Goal: Transaction & Acquisition: Purchase product/service

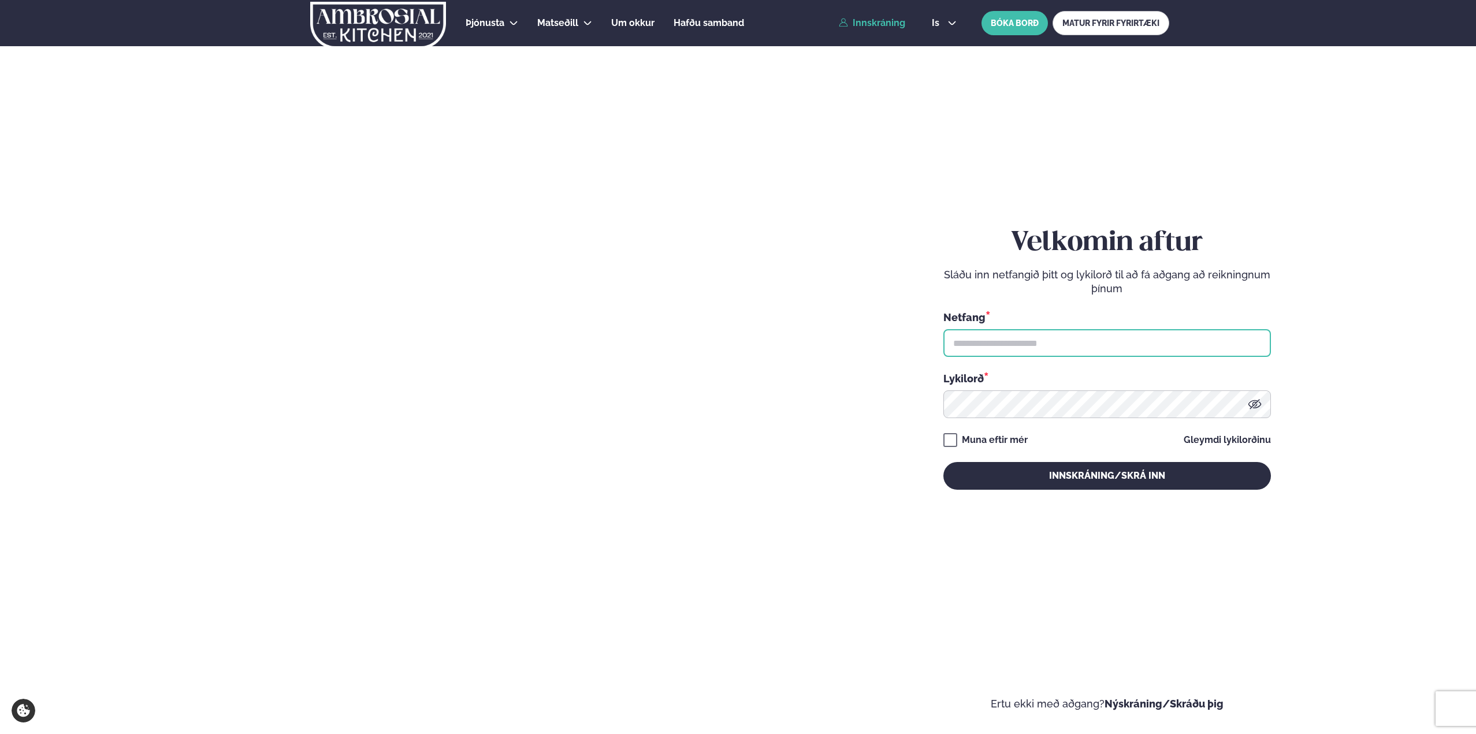
click at [1072, 340] on input "text" at bounding box center [1106, 343] width 327 height 28
type input "**********"
click at [1242, 409] on keeper-lock "Open Keeper Popup" at bounding box center [1238, 404] width 14 height 14
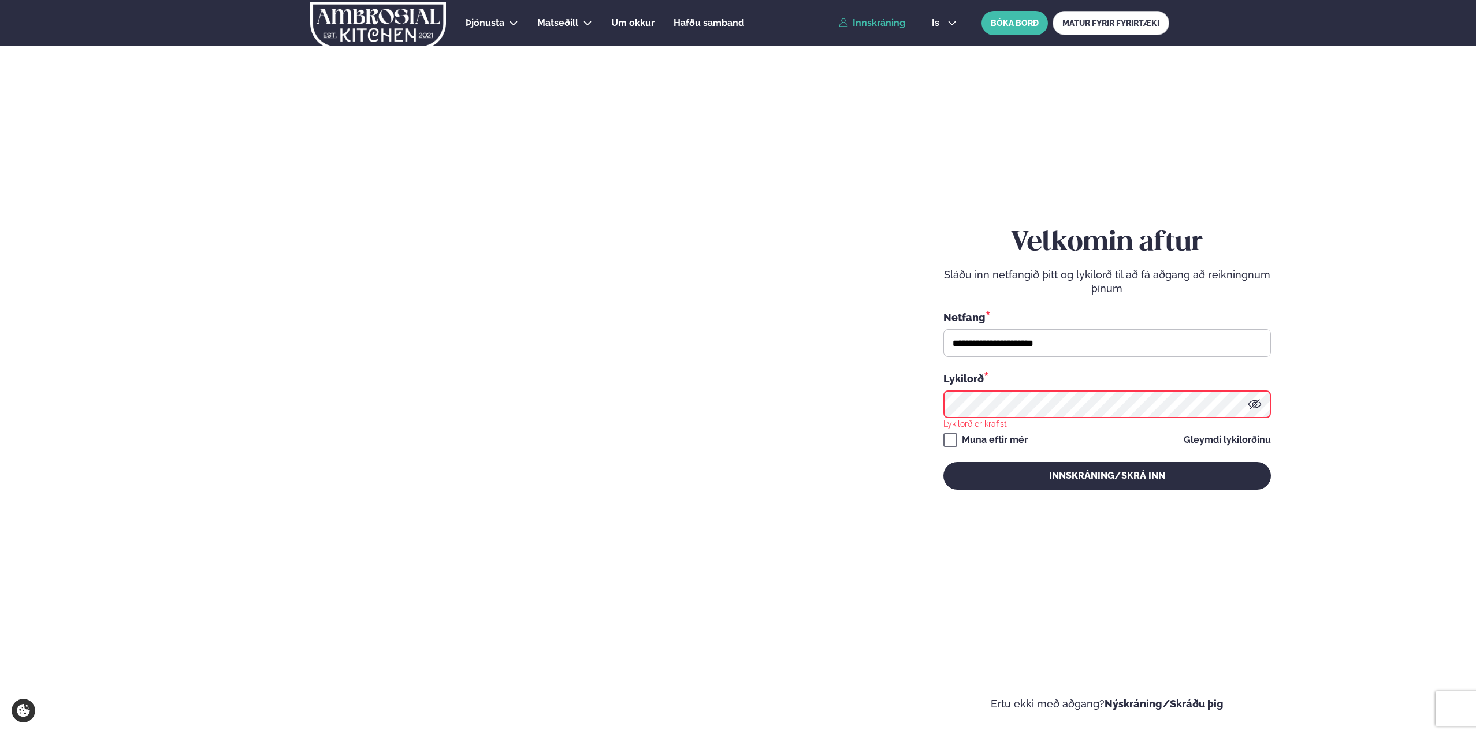
click at [1235, 403] on keeper-lock "Open Keeper Popup" at bounding box center [1238, 404] width 14 height 14
click at [1233, 407] on keeper-lock "Open Keeper Popup" at bounding box center [1238, 404] width 14 height 14
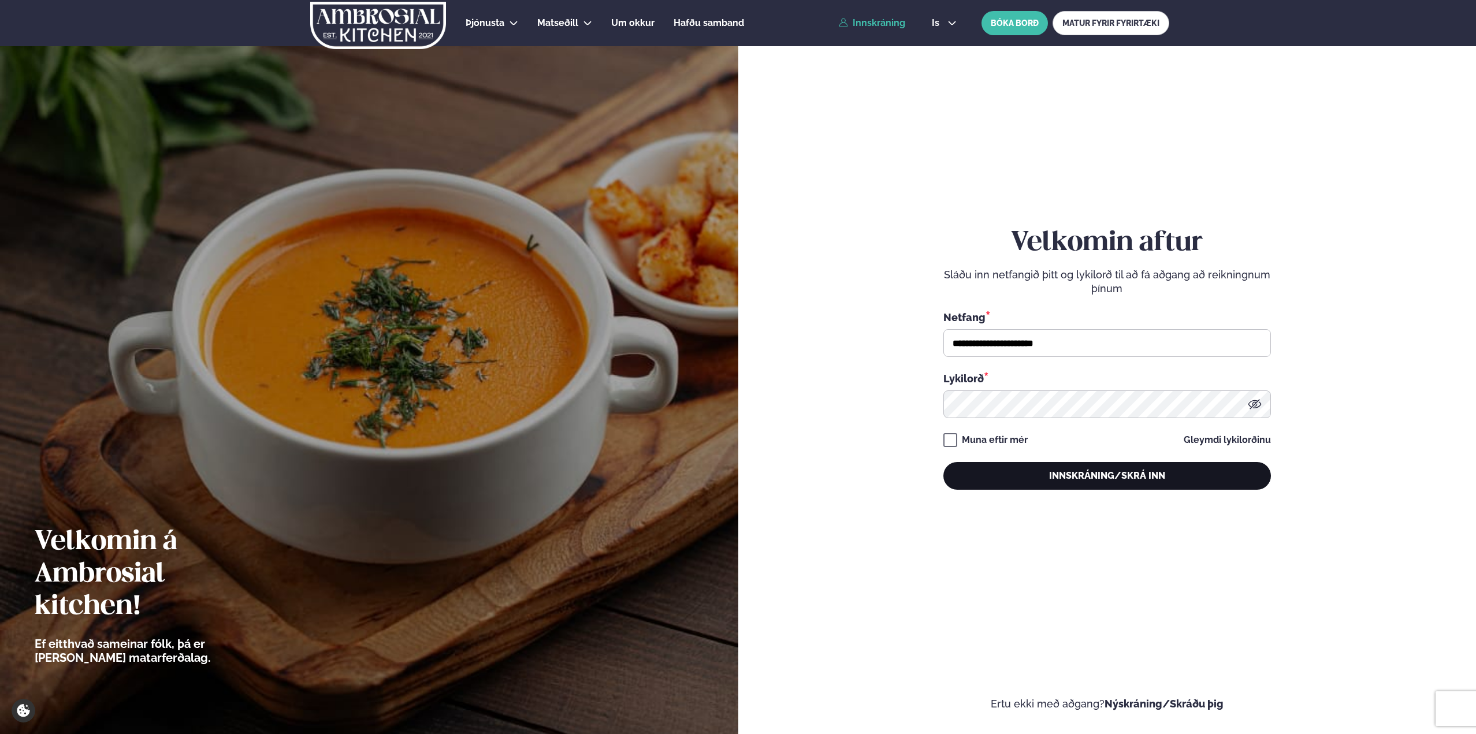
click at [1076, 477] on button "Innskráning/Skrá inn" at bounding box center [1106, 476] width 327 height 28
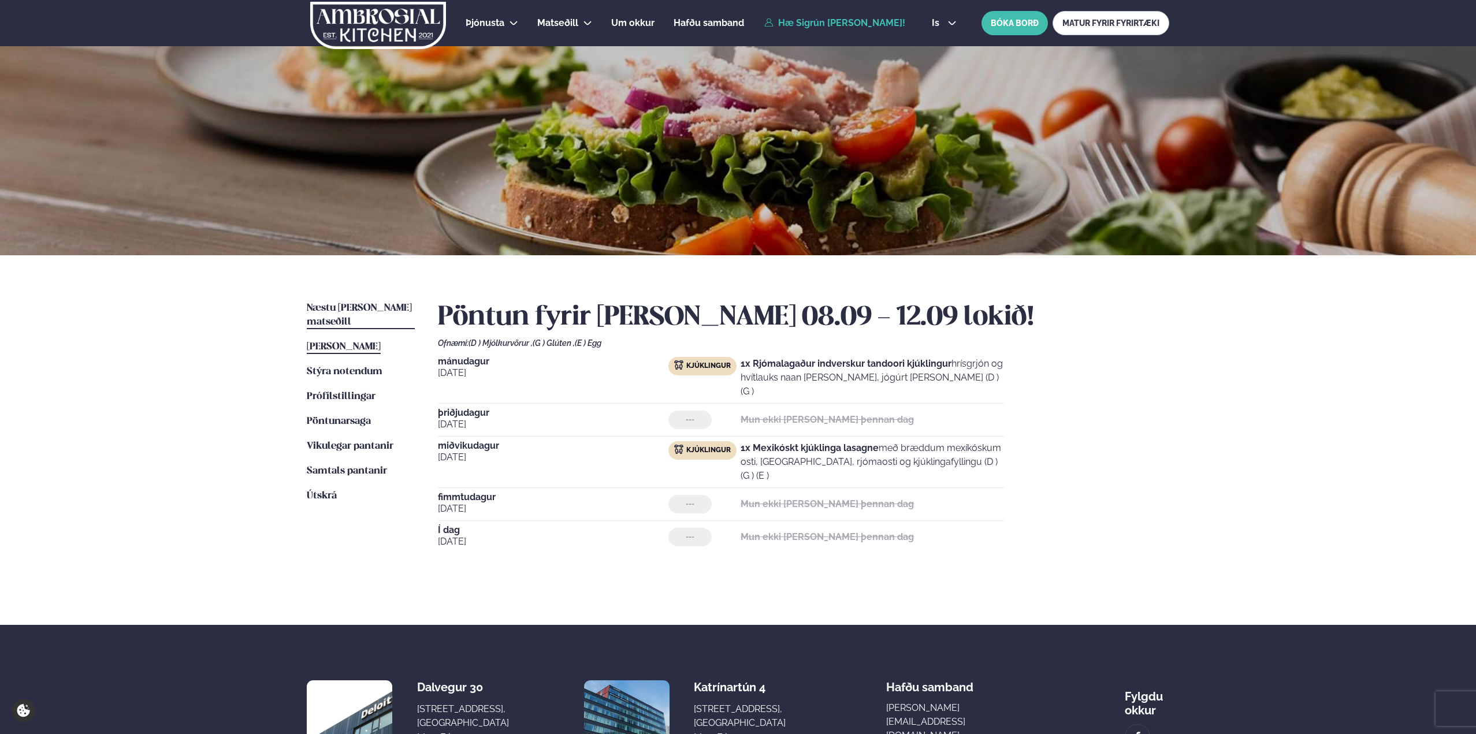
click at [351, 306] on span "Næstu [PERSON_NAME] matseðill" at bounding box center [359, 315] width 105 height 24
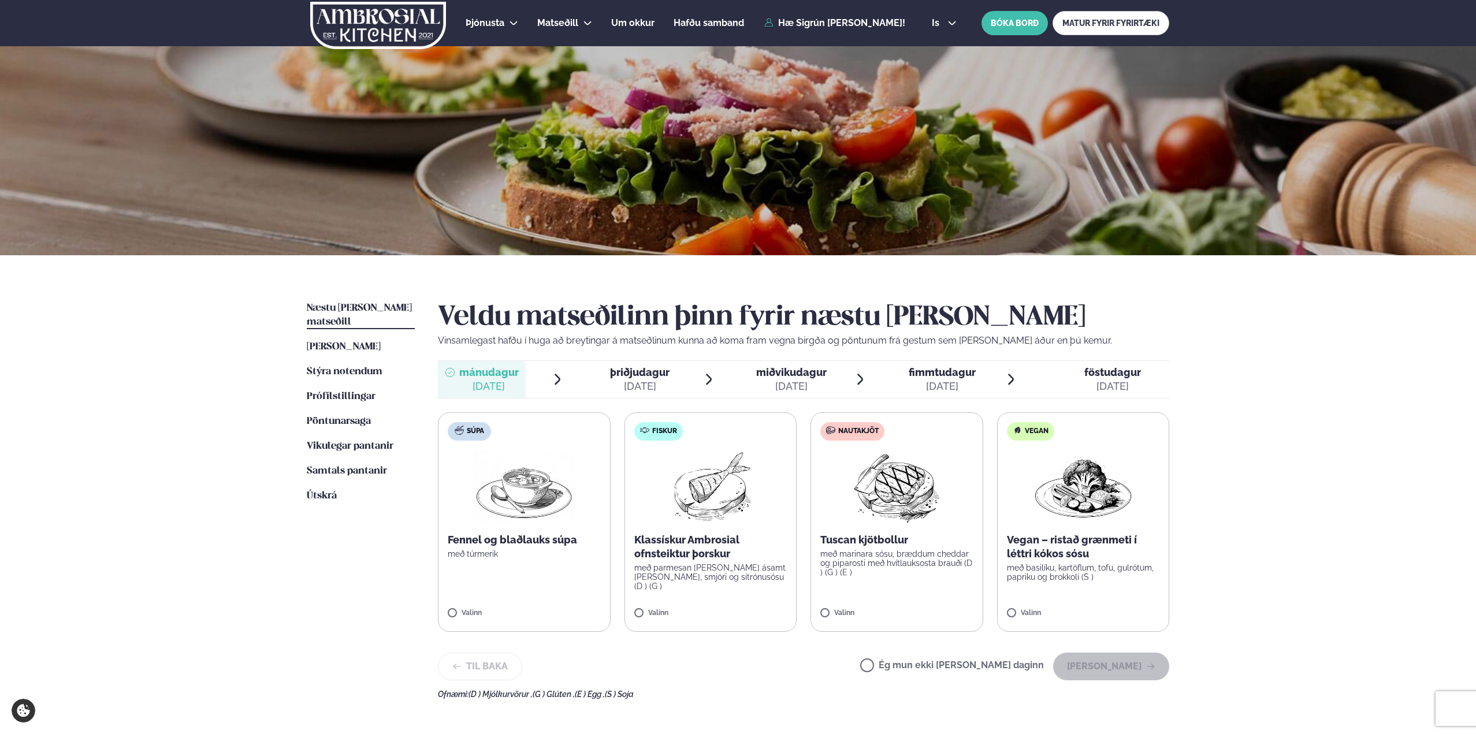
click at [666, 394] on span "þriðjudagur þri. [DATE]" at bounding box center [633, 379] width 88 height 37
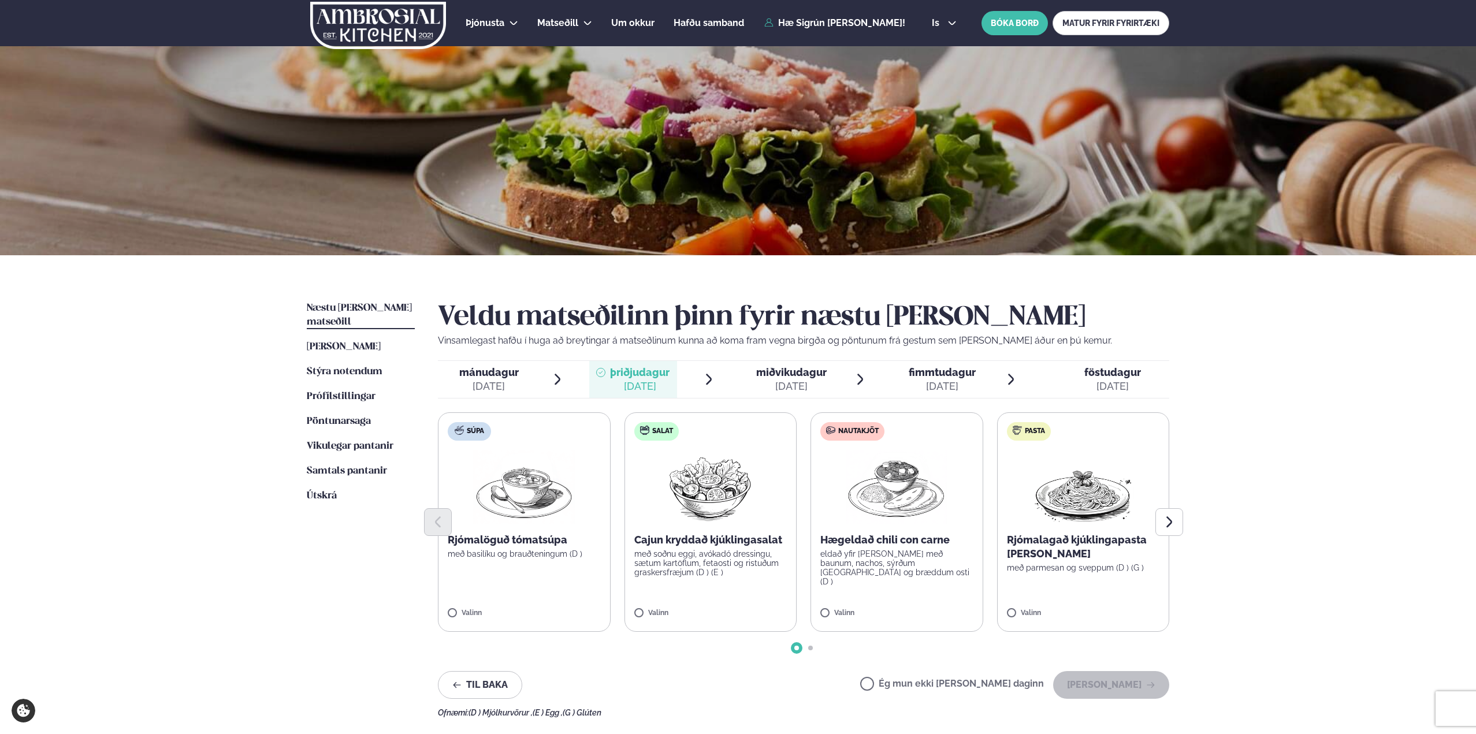
click at [478, 380] on div "[DATE]" at bounding box center [488, 386] width 59 height 14
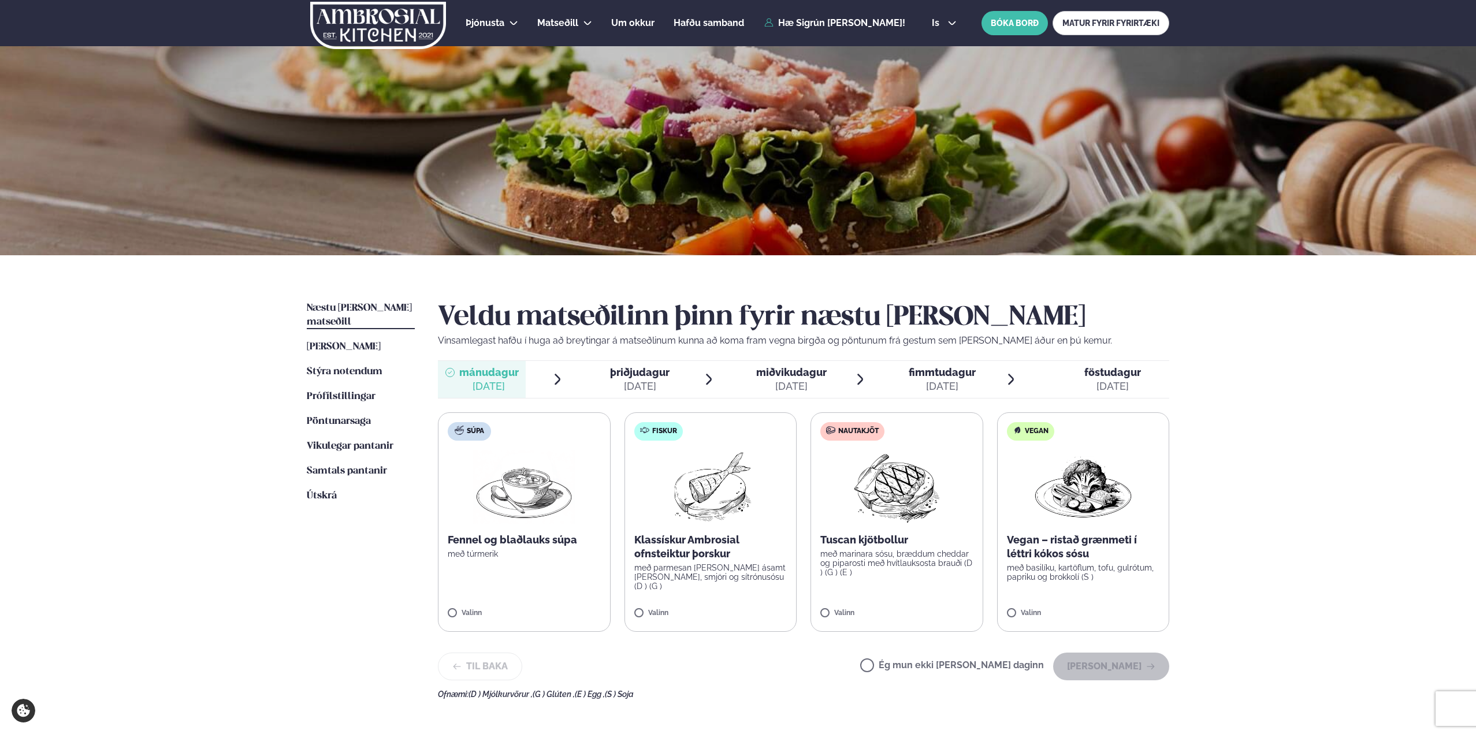
click at [640, 383] on div "[DATE]" at bounding box center [639, 386] width 59 height 14
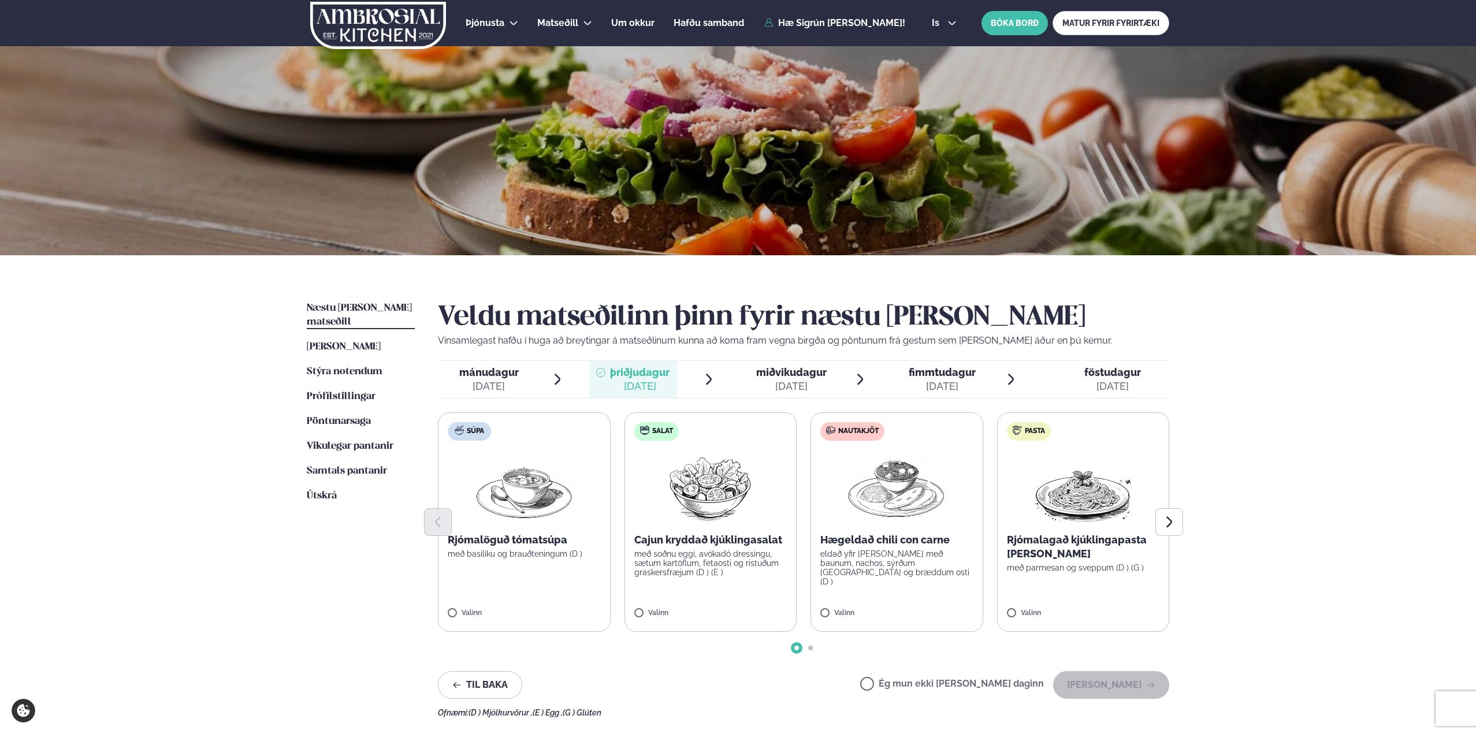
click at [1111, 574] on label "Pasta Rjómalagað kjúklingapasta [PERSON_NAME] með parmesan og sveppum (D ) (G )…" at bounding box center [1083, 521] width 173 height 219
click at [1127, 691] on button "[PERSON_NAME]" at bounding box center [1111, 685] width 116 height 28
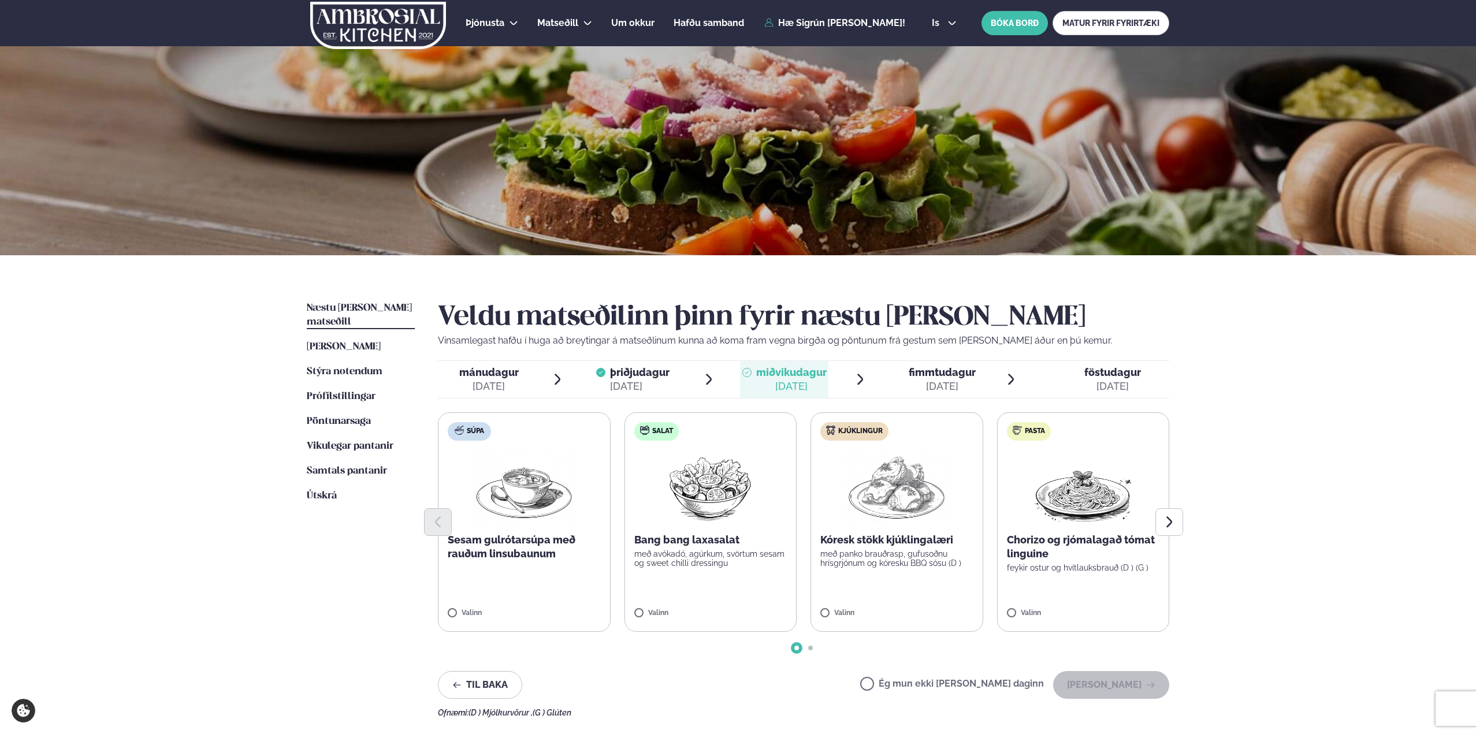
click at [923, 688] on label "Ég mun ekki [PERSON_NAME] daginn" at bounding box center [952, 685] width 184 height 12
click at [1167, 688] on button "[PERSON_NAME]" at bounding box center [1111, 685] width 116 height 28
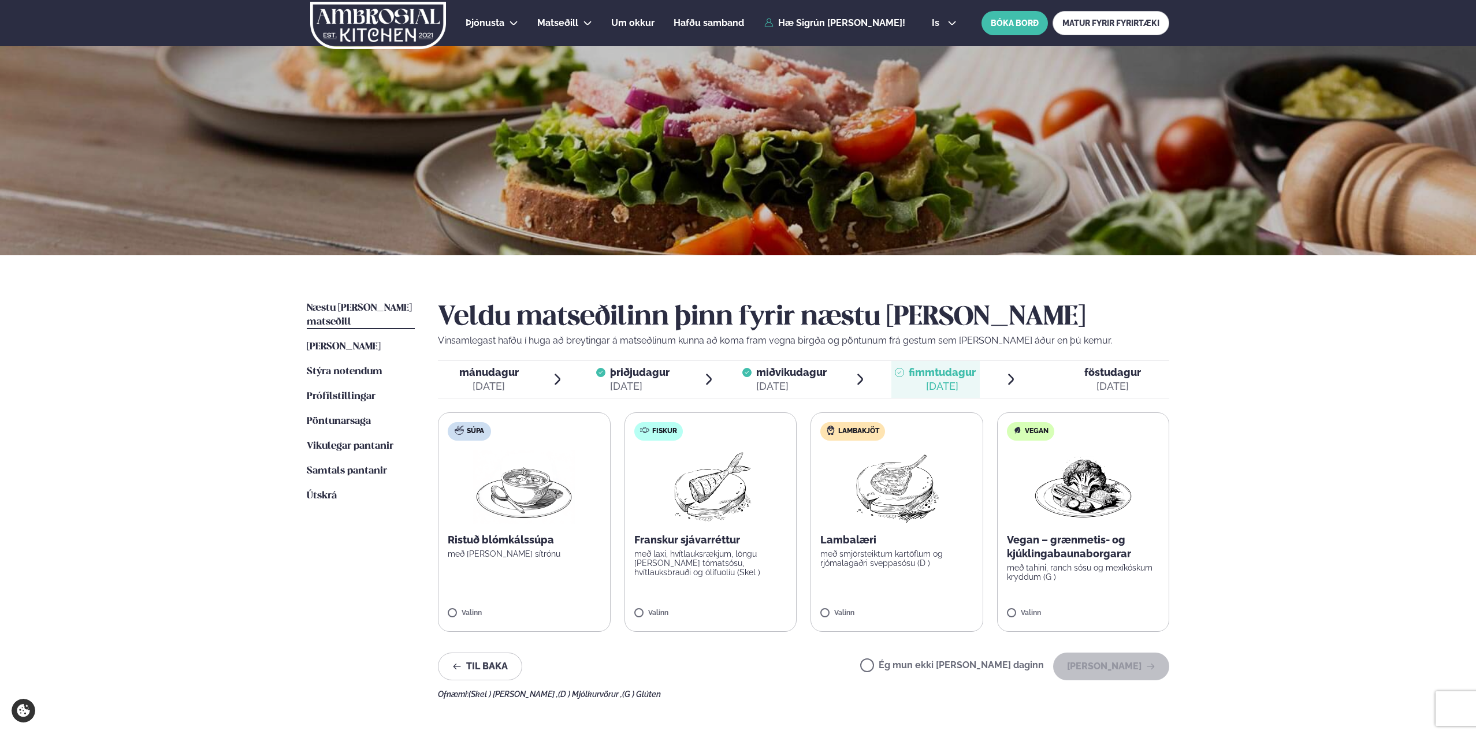
click at [984, 671] on label "Ég mun ekki [PERSON_NAME] daginn" at bounding box center [952, 667] width 184 height 12
click at [1098, 671] on button "[PERSON_NAME]" at bounding box center [1111, 667] width 116 height 28
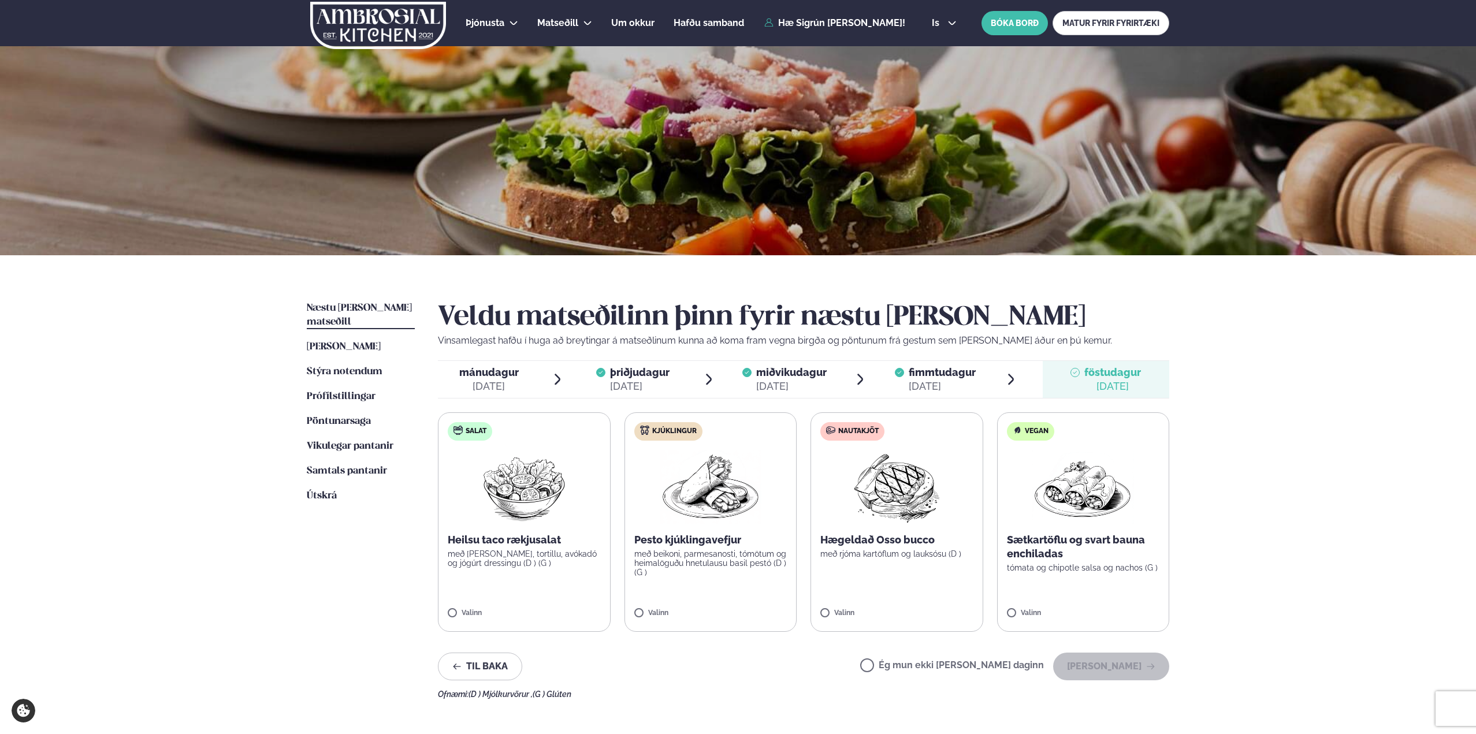
click at [1005, 665] on label "Ég mun ekki [PERSON_NAME] daginn" at bounding box center [952, 667] width 184 height 12
click at [1096, 667] on button "[PERSON_NAME]" at bounding box center [1111, 667] width 116 height 28
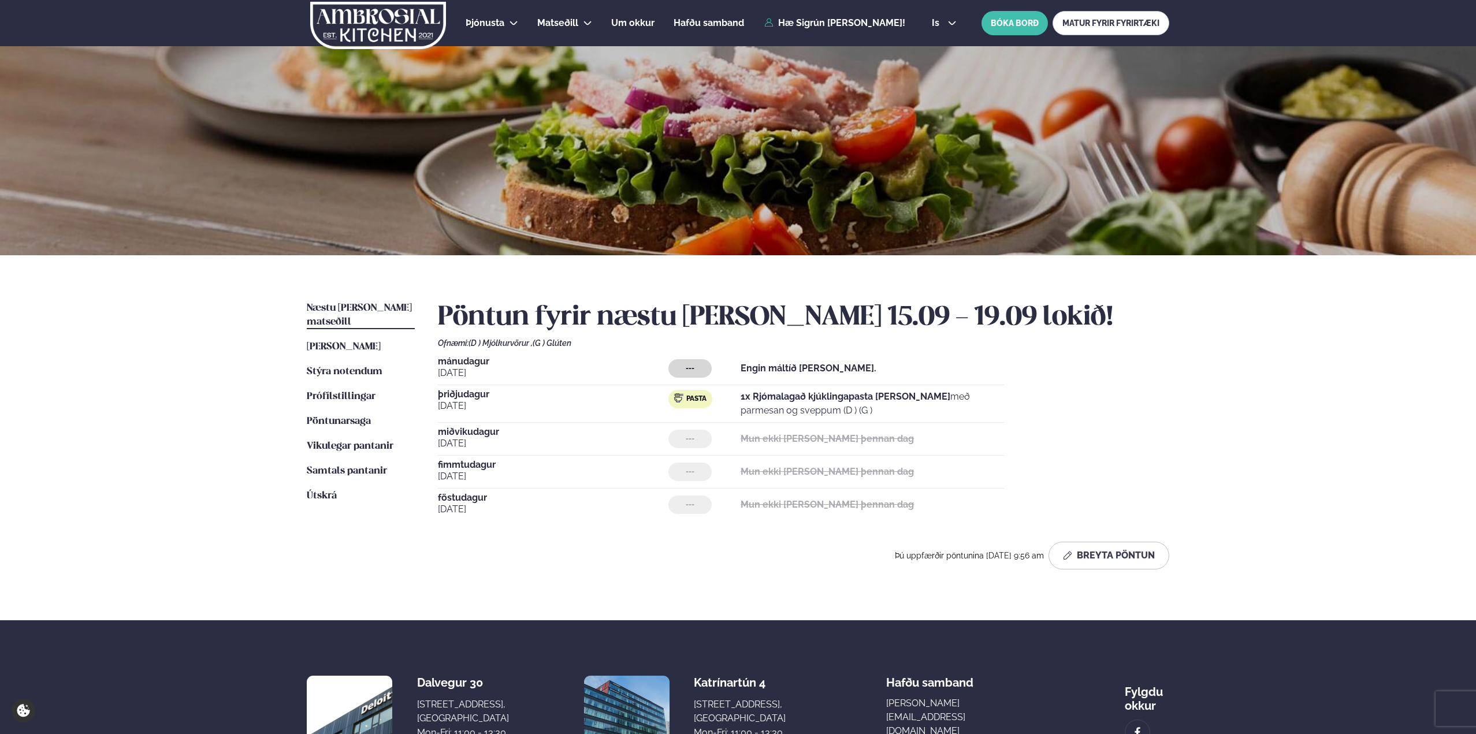
click at [489, 367] on span "[DATE]" at bounding box center [553, 373] width 230 height 14
click at [1080, 559] on button "Breyta Pöntun" at bounding box center [1108, 556] width 121 height 28
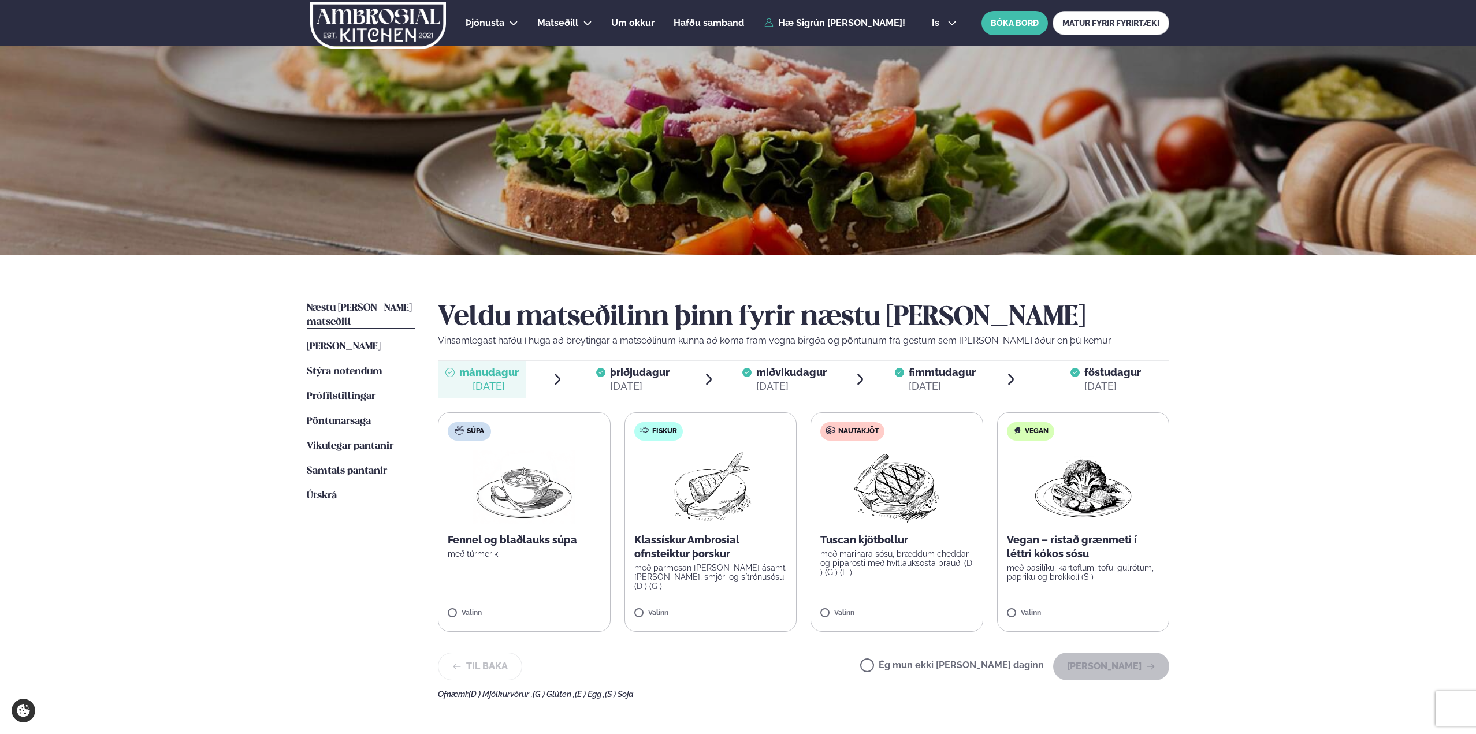
click at [994, 662] on label "Ég mun ekki [PERSON_NAME] daginn" at bounding box center [952, 667] width 184 height 12
click at [1111, 666] on button "[PERSON_NAME]" at bounding box center [1111, 667] width 116 height 28
